Goal: Task Accomplishment & Management: Complete application form

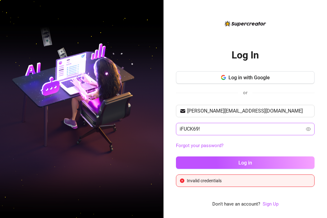
click at [217, 124] on span "iFUCK69!" at bounding box center [245, 129] width 139 height 12
click at [216, 130] on input "iFUCK69!" at bounding box center [242, 128] width 125 height 7
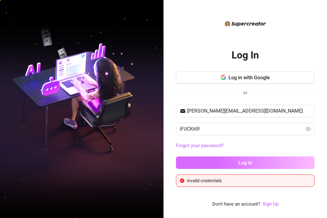
click at [208, 158] on button "Log in" at bounding box center [245, 162] width 139 height 12
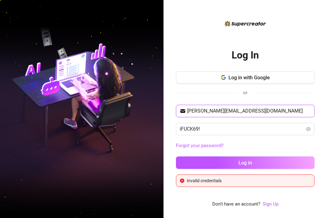
click at [257, 112] on input "[PERSON_NAME][EMAIL_ADDRESS][DOMAIN_NAME]" at bounding box center [249, 110] width 124 height 7
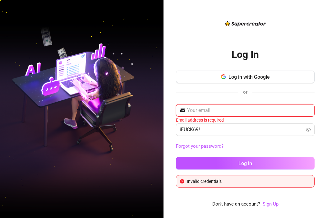
paste input "[EMAIL_ADDRESS][DOMAIN_NAME]"
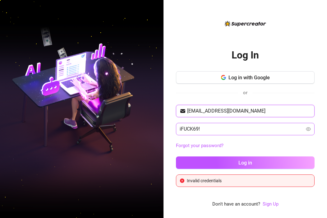
type input "[EMAIL_ADDRESS][DOMAIN_NAME]"
click at [243, 131] on input "iFUCK69!" at bounding box center [242, 128] width 125 height 7
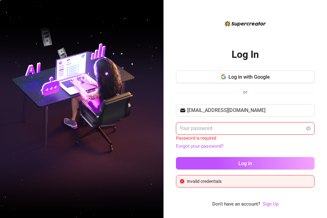
click at [221, 125] on input "text" at bounding box center [242, 128] width 125 height 7
paste input "GummyBear2025!#"
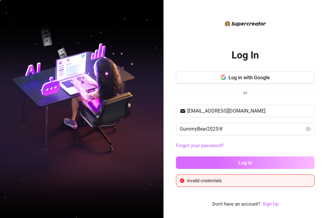
click at [209, 160] on button "Log in" at bounding box center [245, 162] width 139 height 12
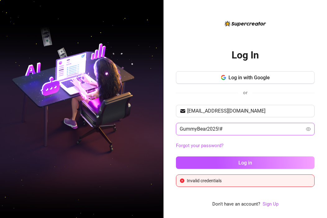
click at [239, 129] on input "GummyBear2025!#" at bounding box center [242, 128] width 125 height 7
type input "iFUCK69!"
click at [176, 156] on button "Log in" at bounding box center [245, 162] width 139 height 12
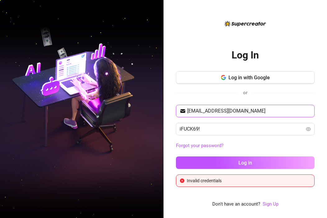
click at [232, 109] on input "[EMAIL_ADDRESS][DOMAIN_NAME]" at bounding box center [249, 110] width 124 height 7
type input "l"
type input "[EMAIL_ADDRESS][DOMAIN_NAME]"
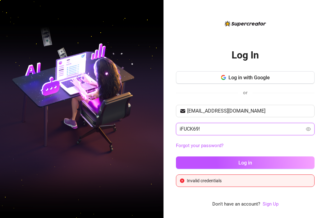
click at [212, 132] on input "iFUCK69!" at bounding box center [242, 128] width 125 height 7
click at [176, 156] on button "Log in" at bounding box center [245, 162] width 139 height 12
click at [198, 127] on input "gummybear2025!#" at bounding box center [242, 128] width 125 height 7
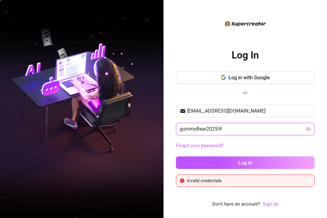
click at [182, 128] on input "gummyBear2025!#" at bounding box center [242, 128] width 125 height 7
type input "GummyBear2025!#"
click at [233, 149] on div "Forgot your password?" at bounding box center [245, 146] width 139 height 10
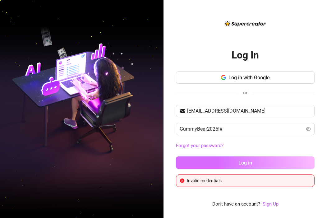
click at [234, 156] on button "Log in" at bounding box center [245, 162] width 139 height 12
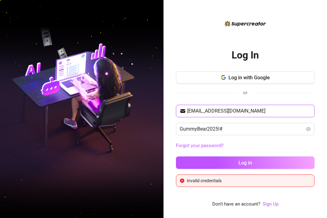
click at [224, 108] on input "[EMAIL_ADDRESS][DOMAIN_NAME]" at bounding box center [249, 110] width 124 height 7
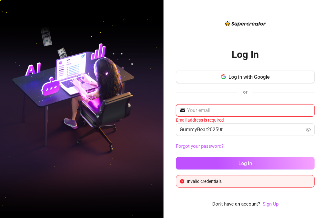
paste input "[PERSON_NAME][EMAIL_ADDRESS][DOMAIN_NAME]"
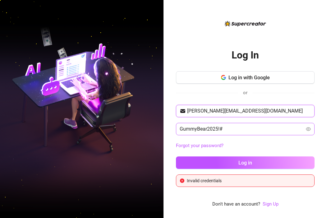
type input "[PERSON_NAME][EMAIL_ADDRESS][DOMAIN_NAME]"
click at [256, 127] on input "GummyBear2025!#" at bounding box center [242, 128] width 125 height 7
click at [237, 128] on input "GummyBear2025!#" at bounding box center [242, 128] width 125 height 7
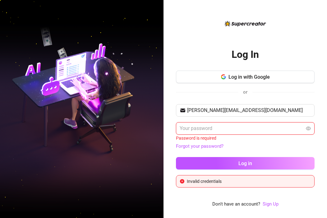
paste input "iFUCK69!"
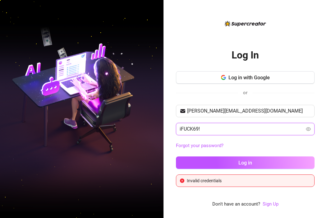
type input "iFUCK69!"
click at [176, 156] on button "Log in" at bounding box center [245, 162] width 139 height 12
